Goal: Task Accomplishment & Management: Use online tool/utility

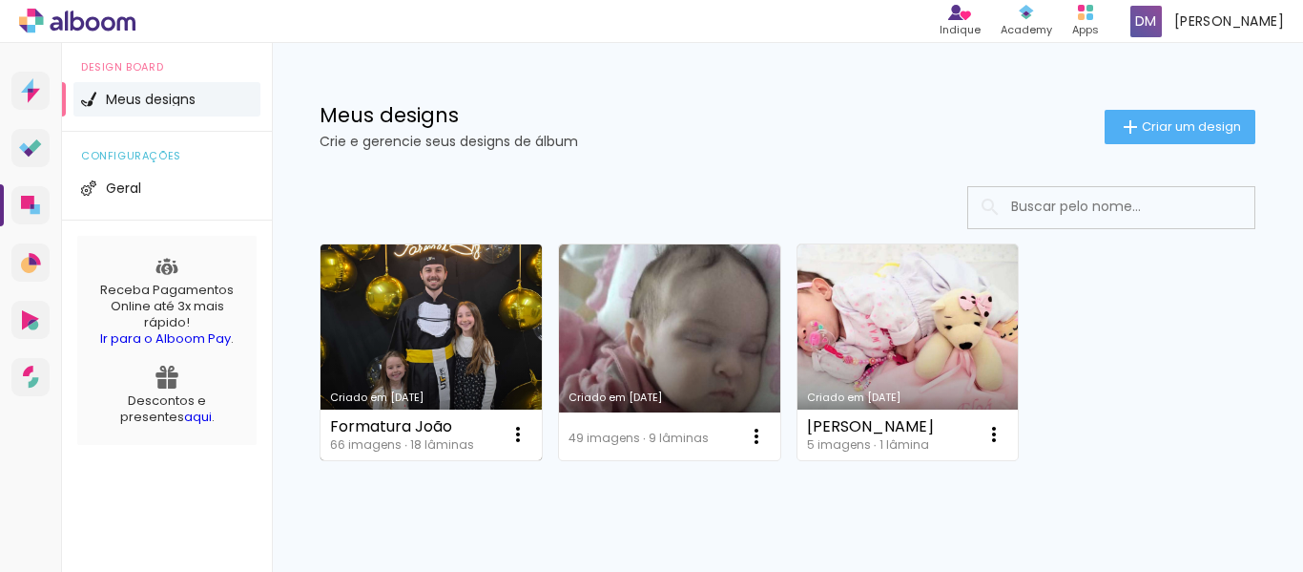
click at [428, 301] on link "Criado em [DATE]" at bounding box center [431, 352] width 221 height 216
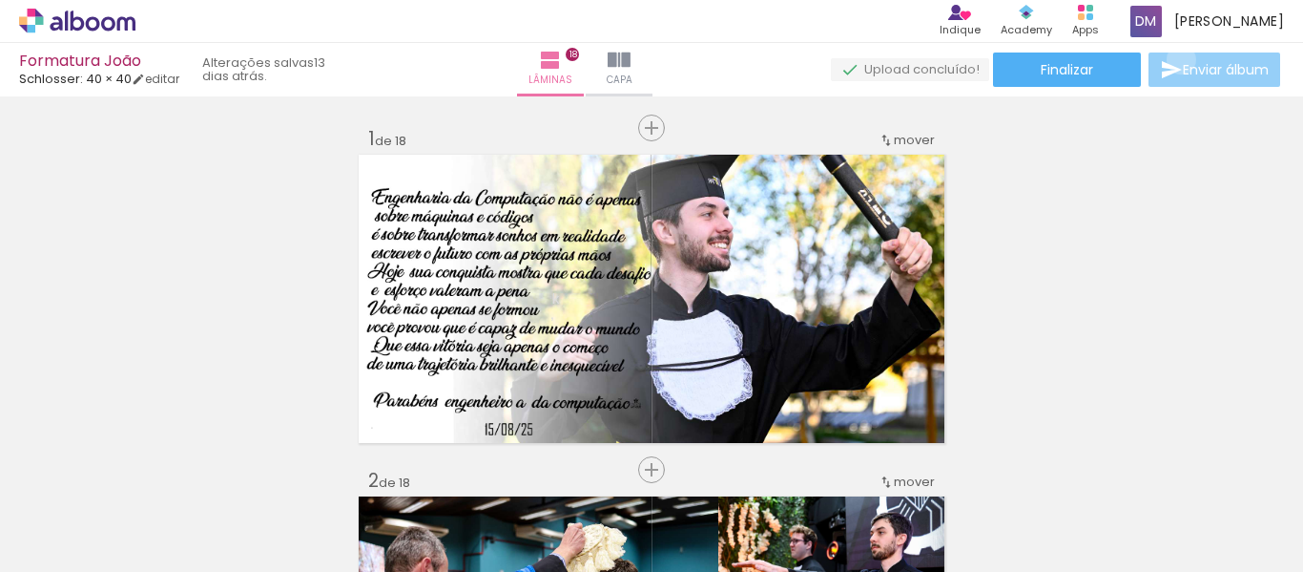
click at [1176, 60] on iron-icon at bounding box center [1171, 69] width 23 height 23
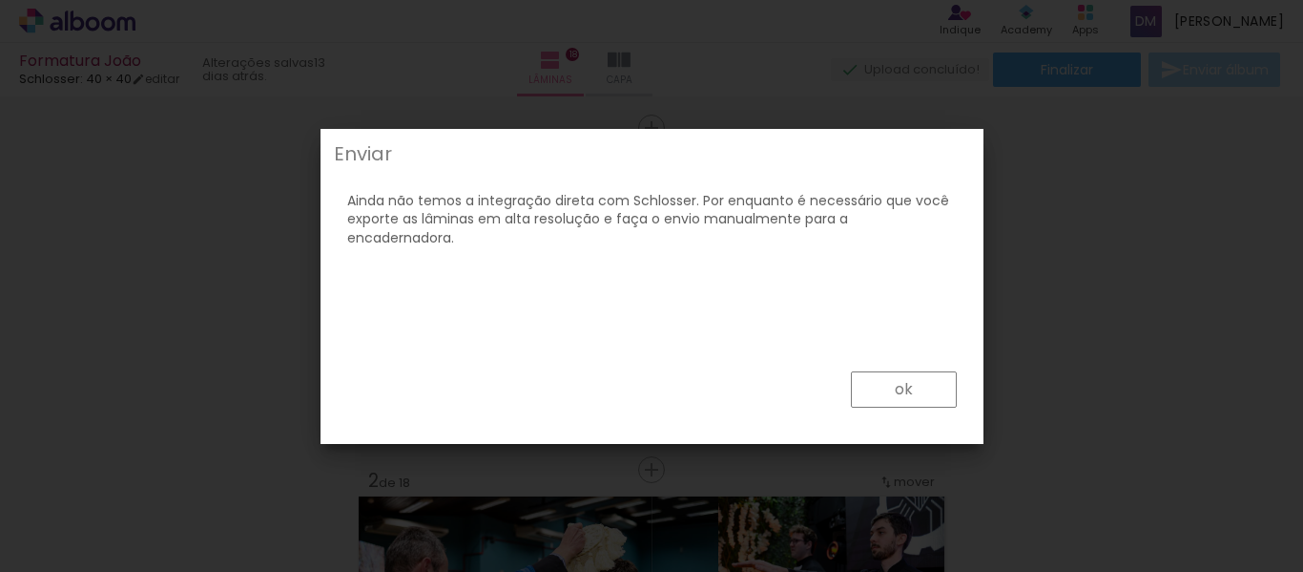
click at [156, 452] on slot "ok" at bounding box center [137, 511] width 38 height 119
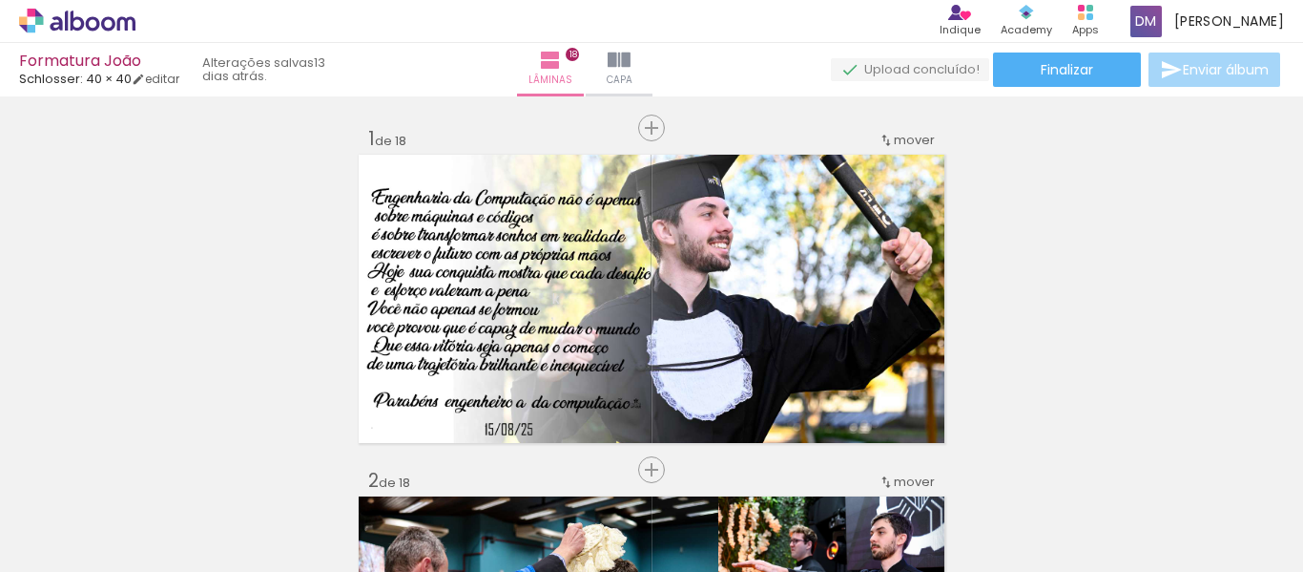
click at [938, 73] on quentale-upload-monitor at bounding box center [910, 70] width 158 height 24
